Goal: Check status

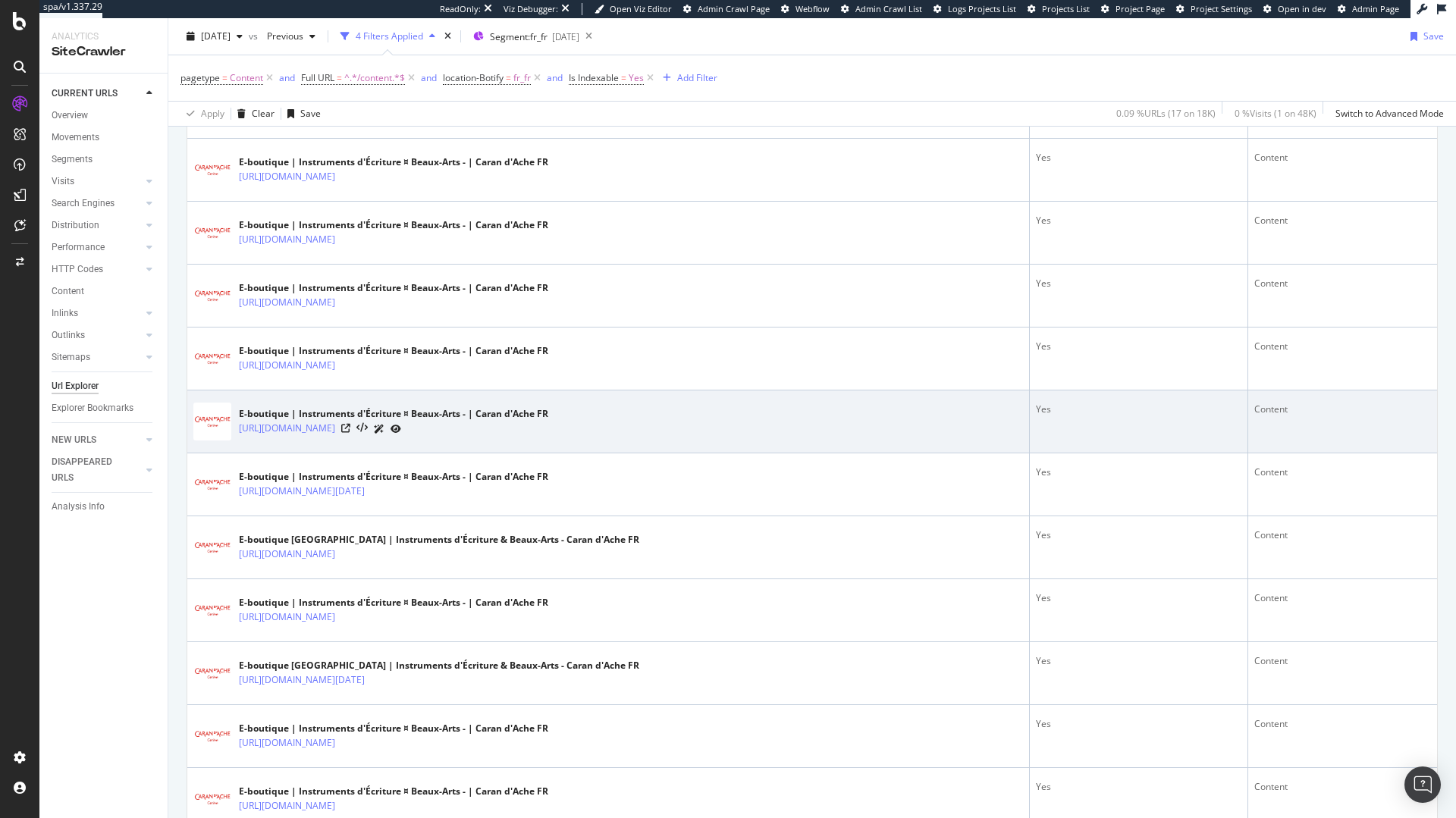
scroll to position [455, 0]
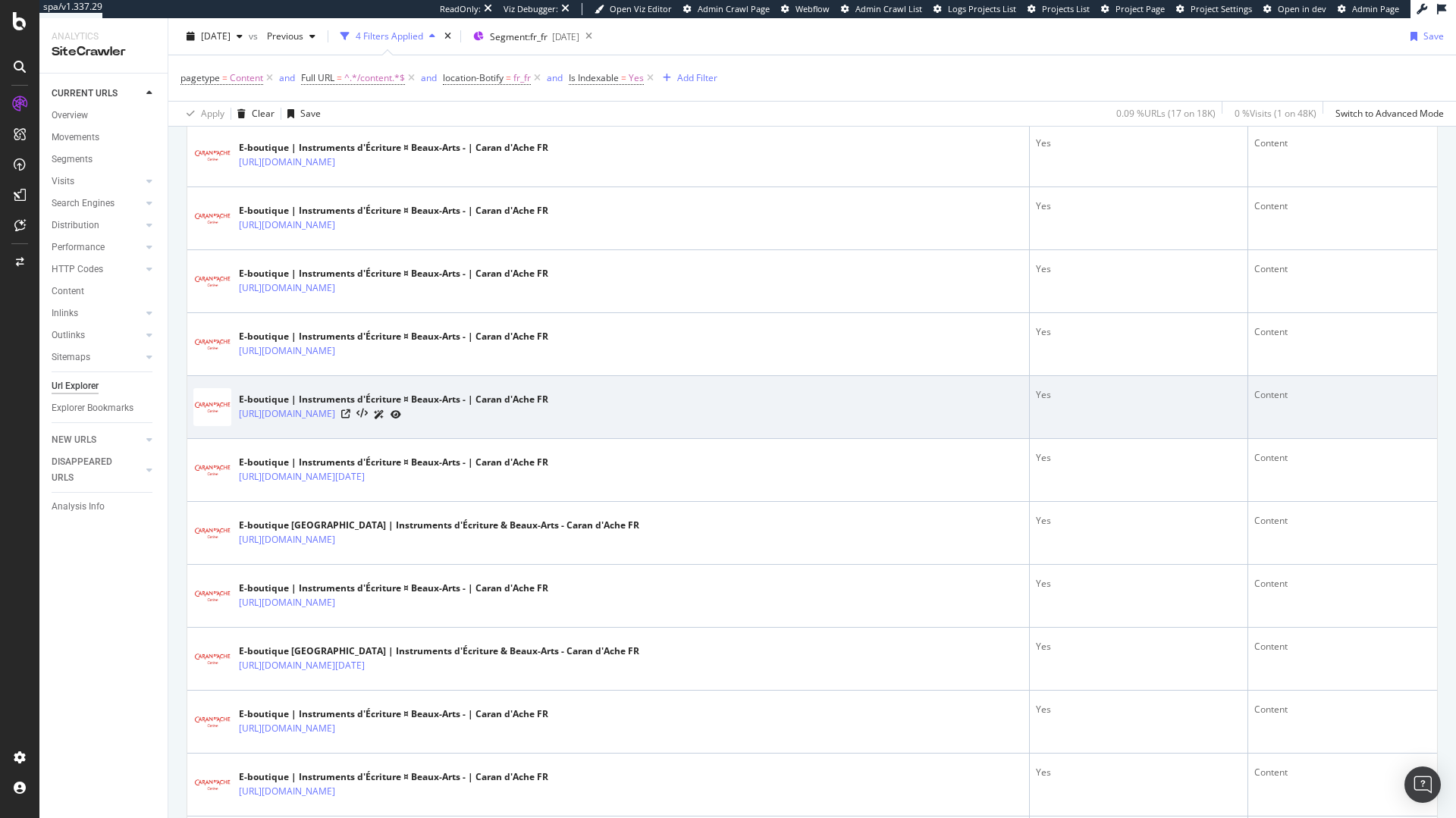
click at [401, 414] on div at bounding box center [370, 414] width 60 height 16
click at [350, 413] on icon at bounding box center [345, 414] width 9 height 9
